Goal: Find specific page/section: Find specific page/section

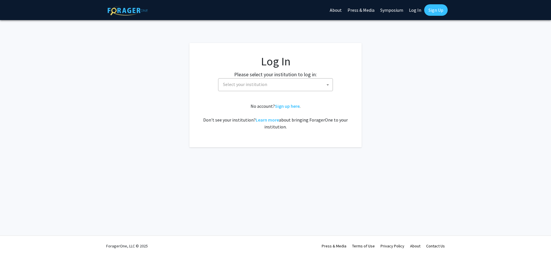
click at [294, 87] on span "Select your institution" at bounding box center [277, 85] width 112 height 12
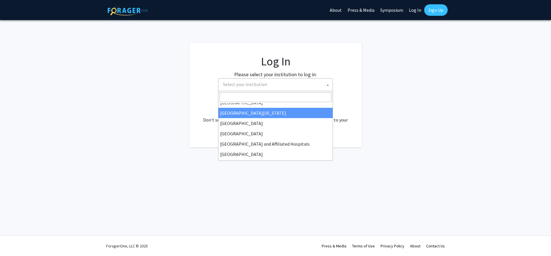
scroll to position [29, 0]
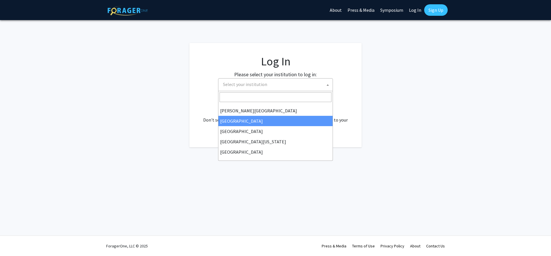
select select "6"
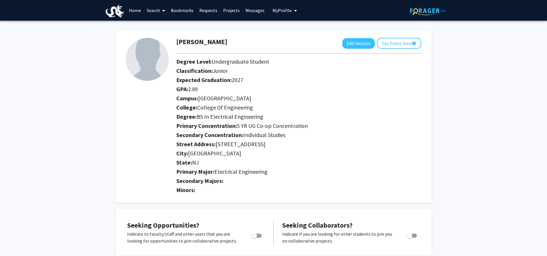
click at [155, 11] on link "Search" at bounding box center [156, 10] width 24 height 20
click at [158, 7] on link "Search" at bounding box center [156, 10] width 24 height 20
click at [135, 10] on link "Home" at bounding box center [135, 10] width 18 height 20
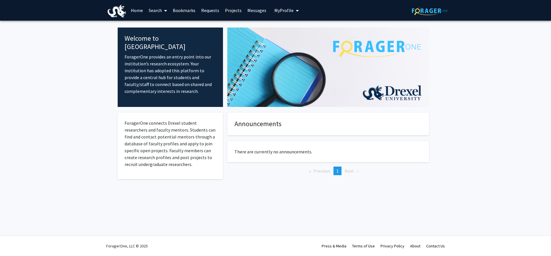
click at [235, 7] on link "Projects" at bounding box center [233, 10] width 22 height 20
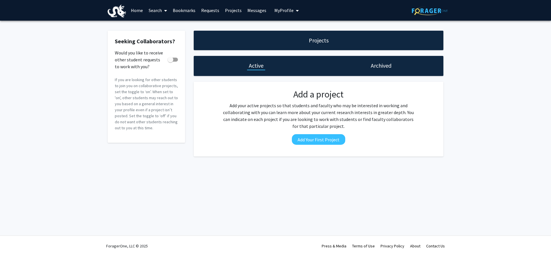
click at [164, 13] on span at bounding box center [164, 11] width 5 height 20
click at [170, 29] on span "Faculty/Staff" at bounding box center [167, 26] width 42 height 11
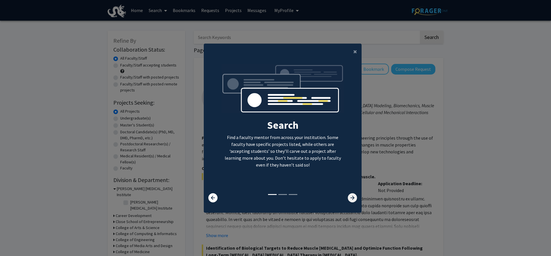
click at [352, 202] on icon at bounding box center [352, 197] width 9 height 9
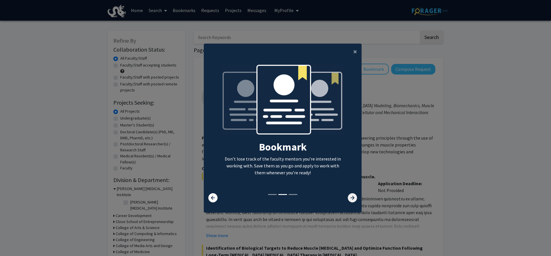
click at [352, 202] on icon at bounding box center [352, 197] width 9 height 9
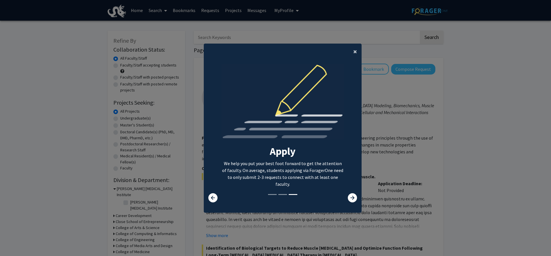
click at [349, 51] on button "×" at bounding box center [355, 52] width 13 height 16
